Goal: Transaction & Acquisition: Purchase product/service

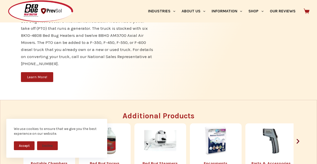
scroll to position [473, 0]
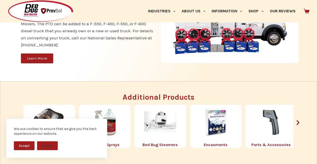
click at [138, 119] on div "6 / 8" at bounding box center [160, 122] width 50 height 32
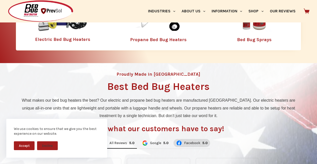
scroll to position [189, 0]
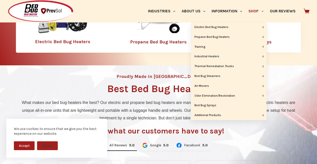
click at [251, 20] on link "Shop" at bounding box center [255, 11] width 21 height 22
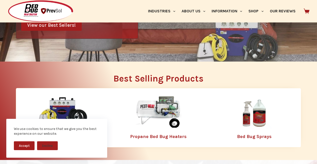
scroll to position [147, 0]
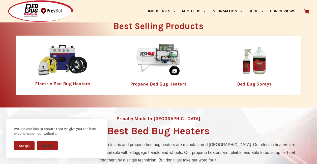
click at [246, 83] on link "Bed Bug Sprays" at bounding box center [254, 84] width 35 height 6
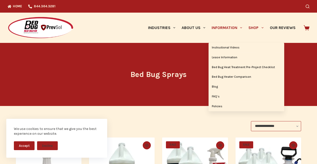
click at [213, 34] on link "Information" at bounding box center [227, 28] width 37 height 30
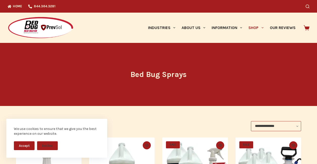
click at [13, 22] on img at bounding box center [41, 28] width 66 height 22
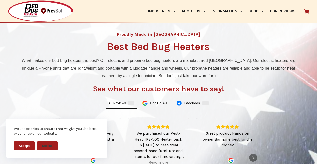
click at [143, 20] on div "Industries Hospitality Bed & Breakfasts Extended Stays Hotels Inns Lodge Motels…" at bounding box center [209, 11] width 200 height 22
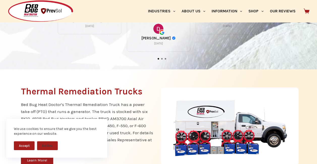
scroll to position [399, 0]
